Goal: Check status: Check status

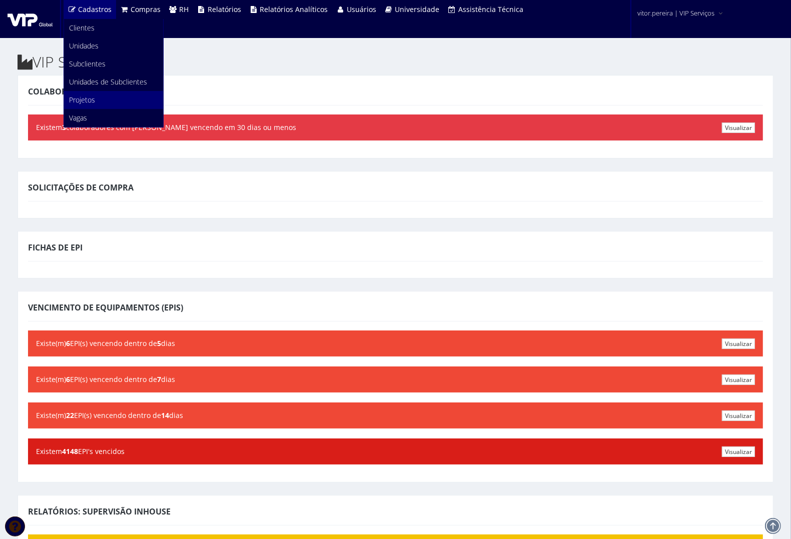
click at [101, 99] on link "Projetos" at bounding box center [113, 100] width 99 height 18
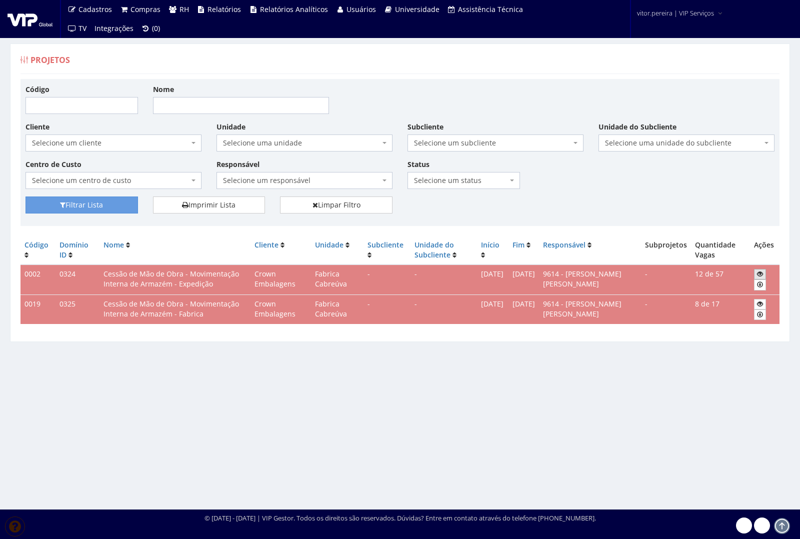
click at [759, 274] on icon at bounding box center [760, 274] width 6 height 7
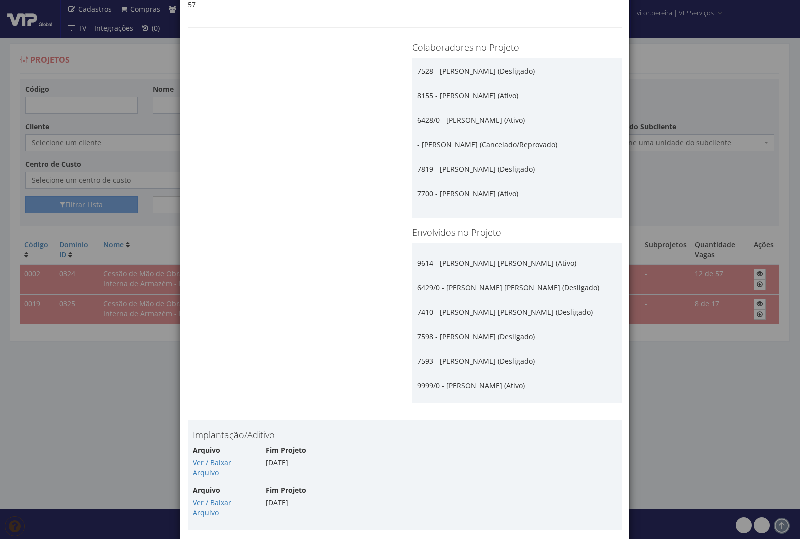
scroll to position [375, 0]
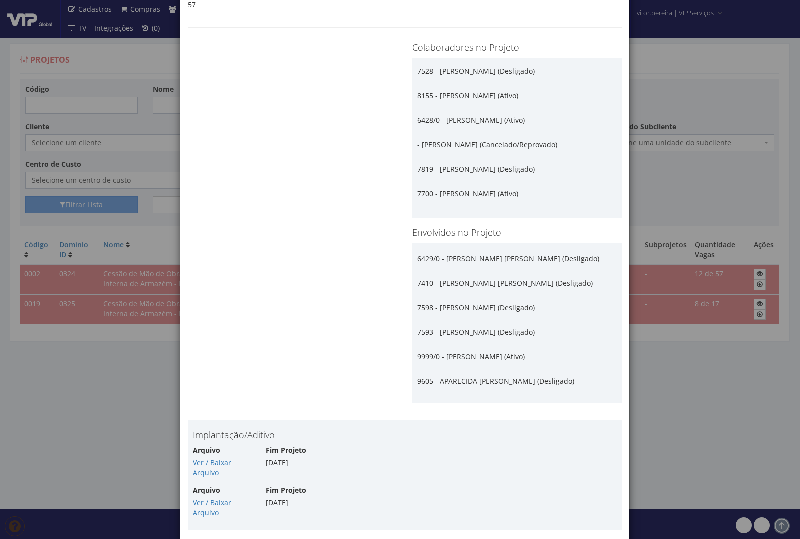
click at [129, 327] on div "× Projeto # 2 Código Domínio: 324 Nome: Cessão de Mão de Obra - Movimentação In…" at bounding box center [400, 269] width 800 height 539
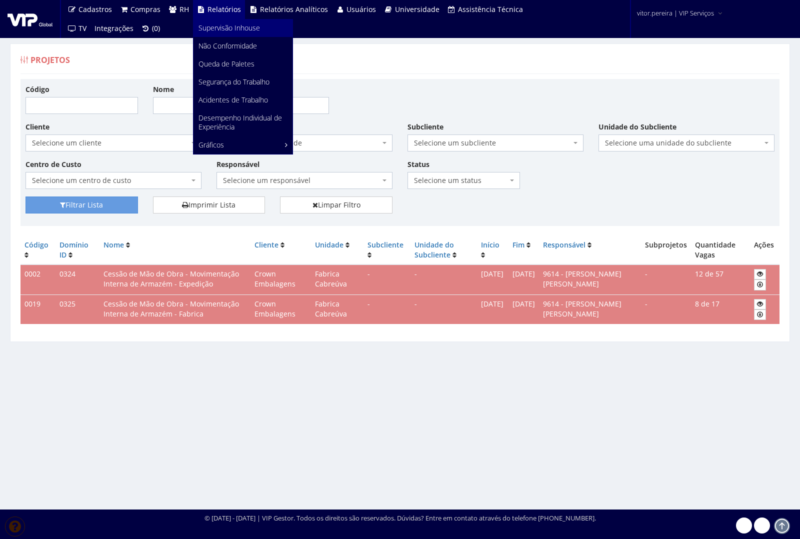
click at [213, 29] on span "Supervisão Inhouse" at bounding box center [230, 28] width 62 height 10
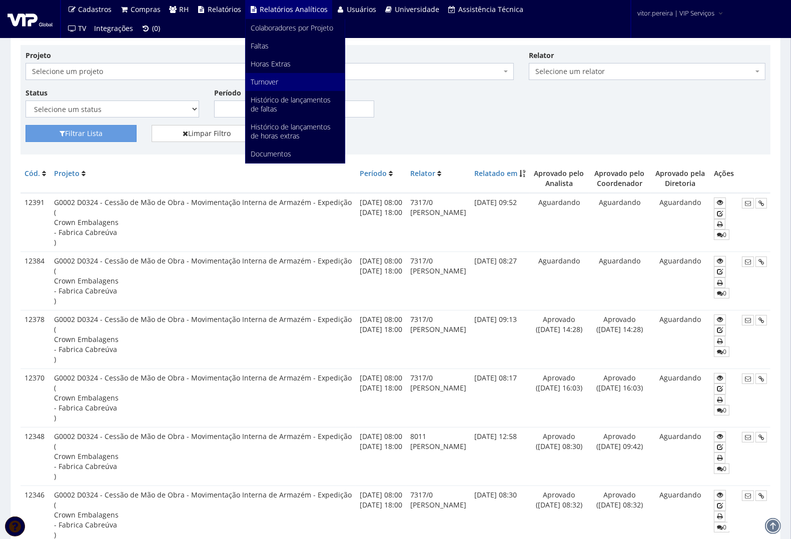
scroll to position [63, 0]
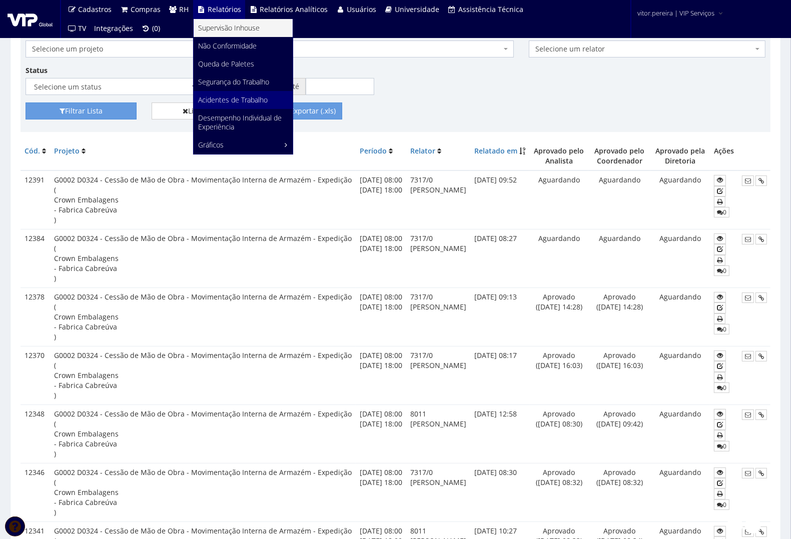
click at [244, 98] on span "Acidentes de Trabalho" at bounding box center [234, 100] width 70 height 10
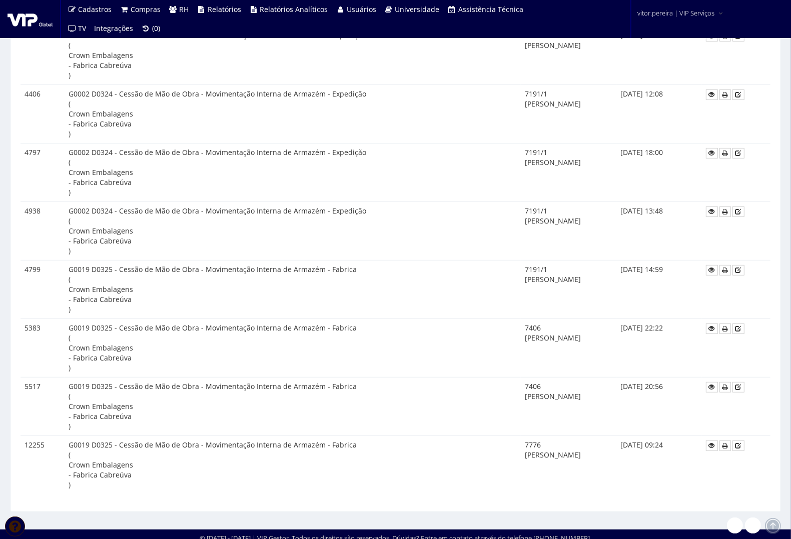
scroll to position [264, 0]
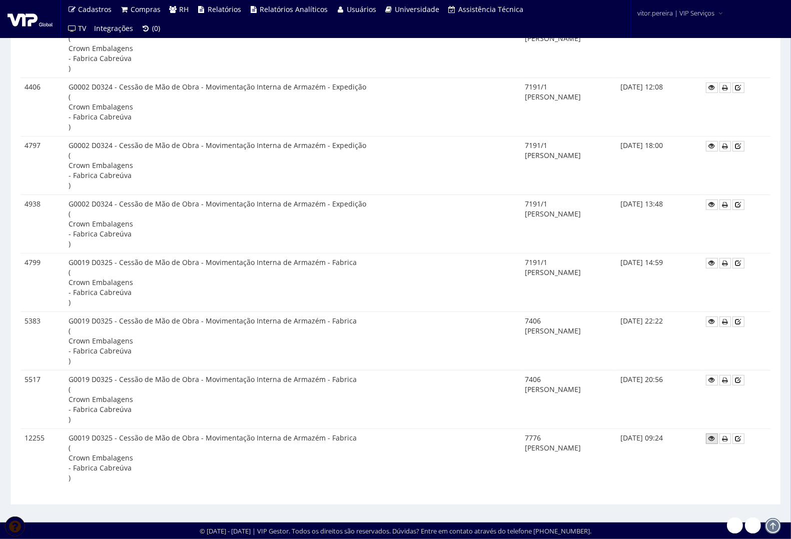
click at [711, 440] on icon at bounding box center [712, 438] width 6 height 7
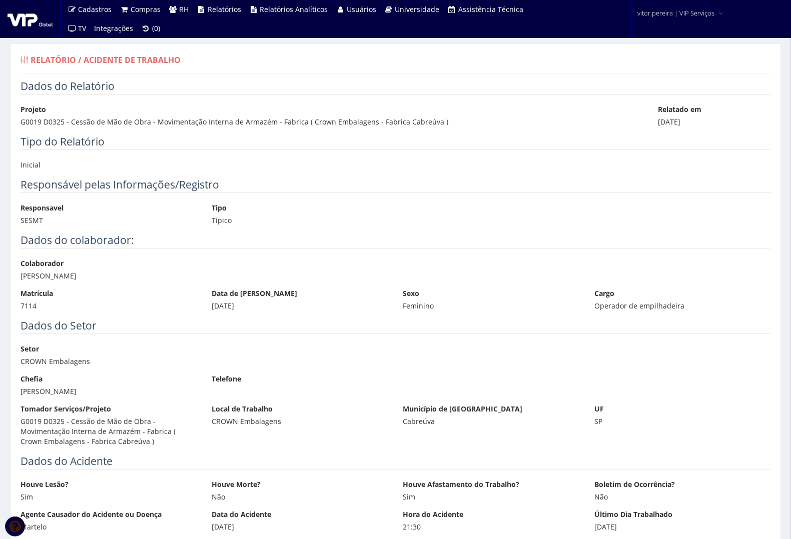
click at [38, 21] on img at bounding box center [30, 19] width 45 height 15
